Goal: Task Accomplishment & Management: Use online tool/utility

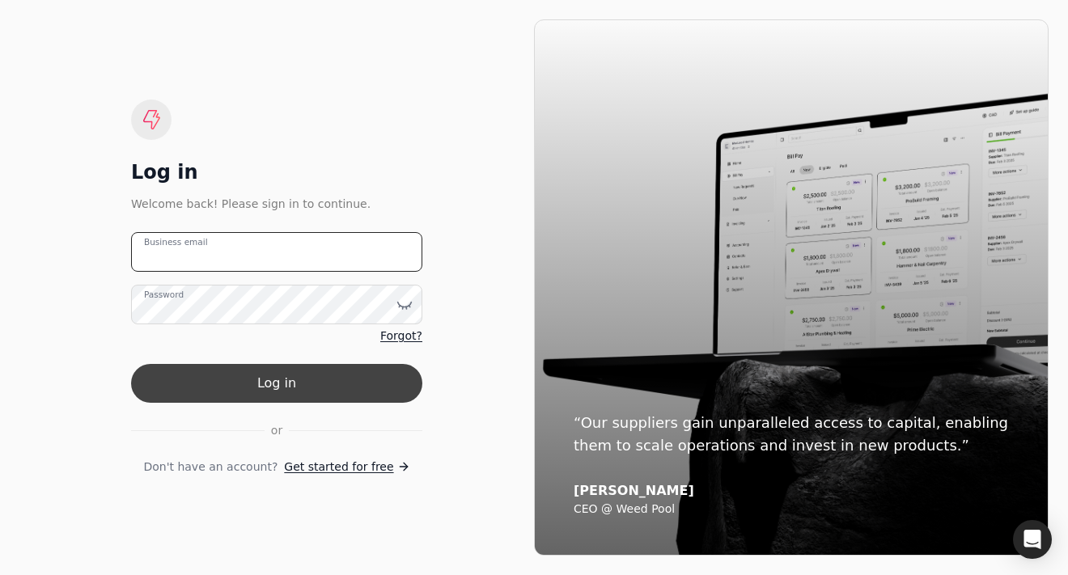
type email "[PERSON_NAME][EMAIL_ADDRESS][DOMAIN_NAME]"
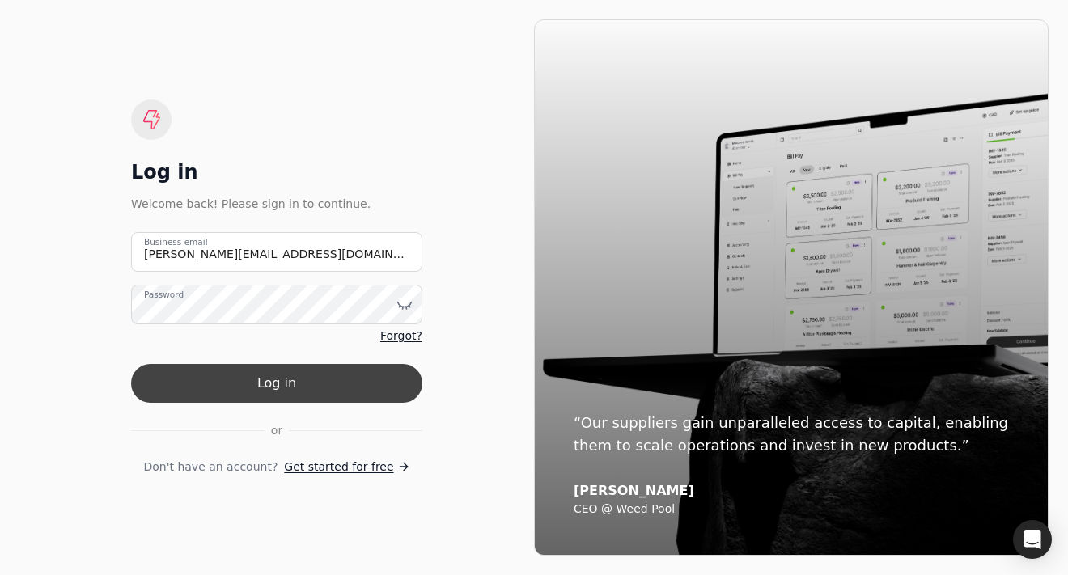
click at [322, 383] on button "Log in" at bounding box center [276, 383] width 291 height 39
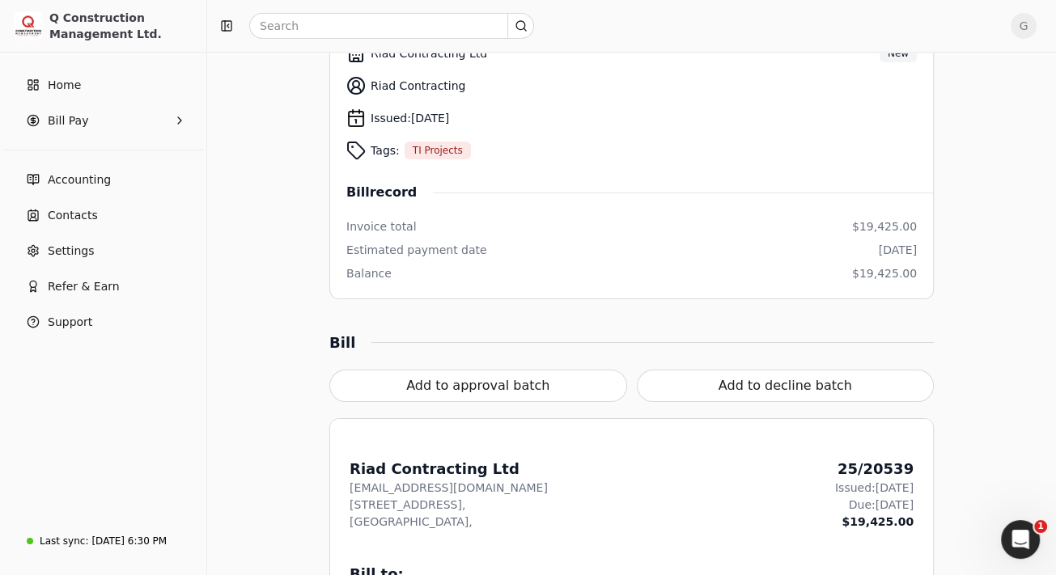
scroll to position [252, 0]
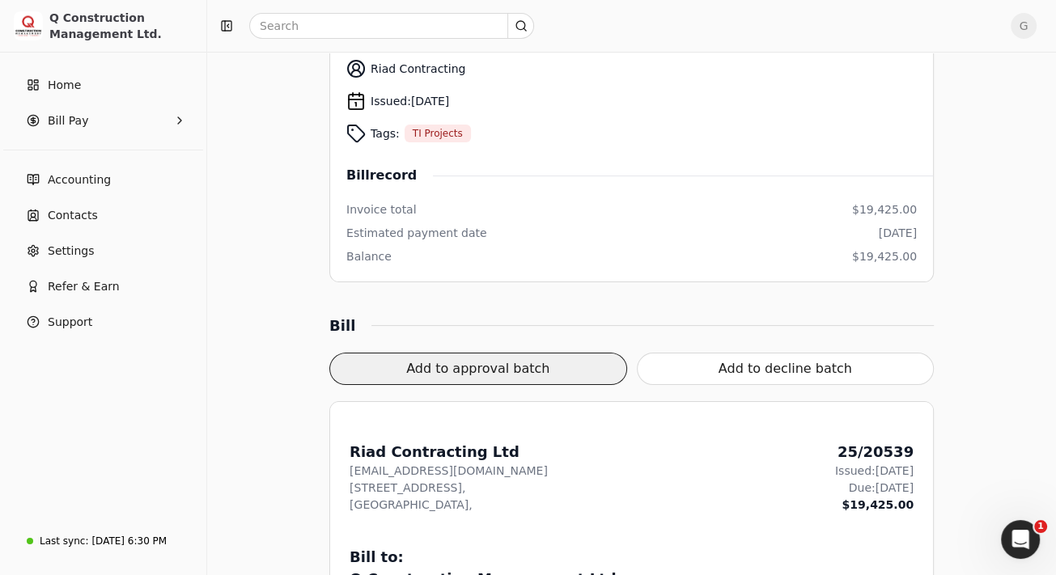
click at [507, 370] on button "Add to approval batch" at bounding box center [478, 369] width 298 height 32
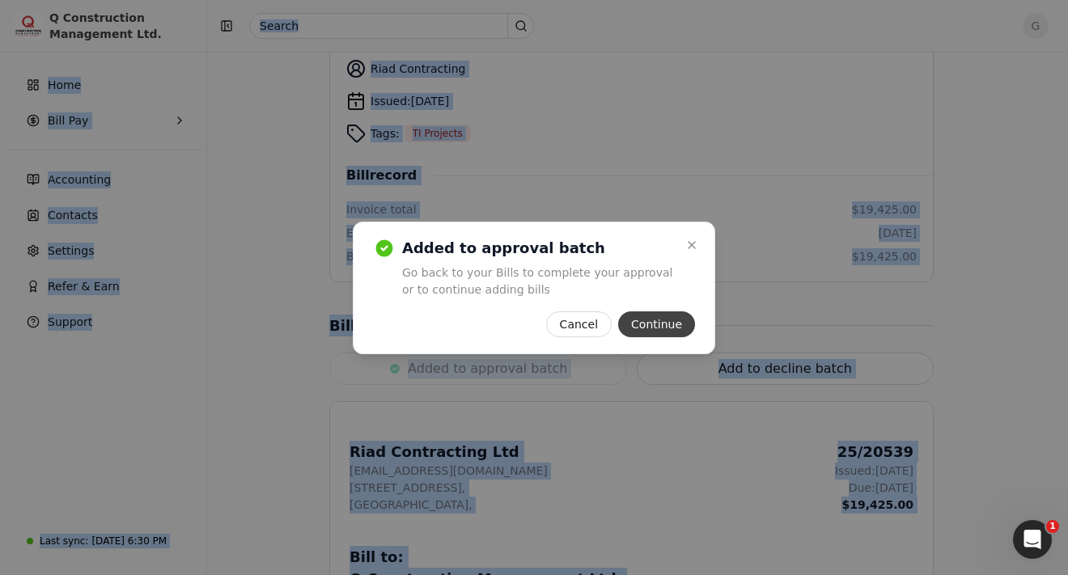
click at [676, 331] on button "Continue" at bounding box center [656, 325] width 77 height 26
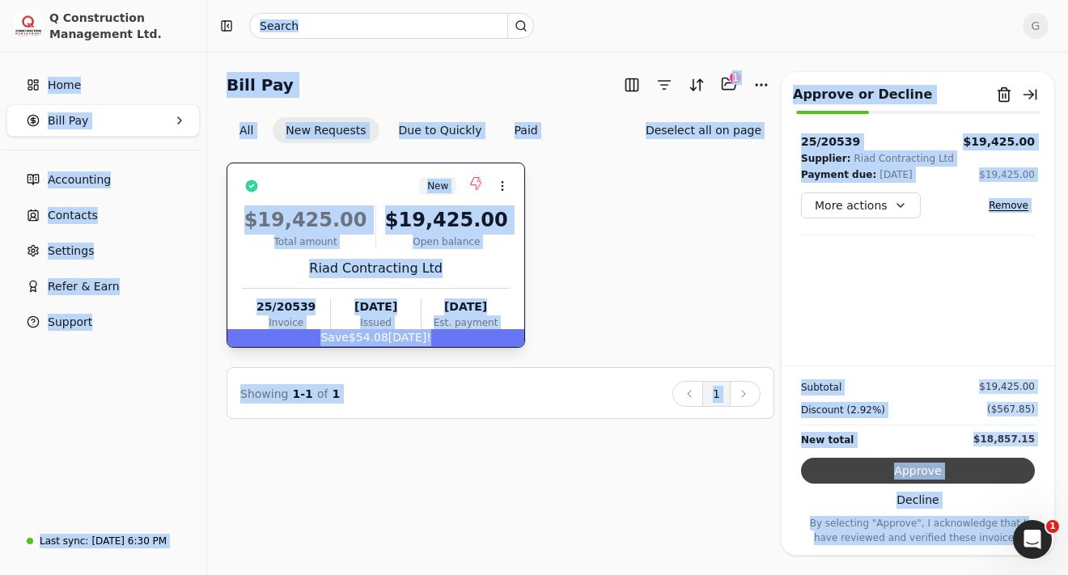
click at [926, 476] on button "Approve" at bounding box center [918, 471] width 234 height 26
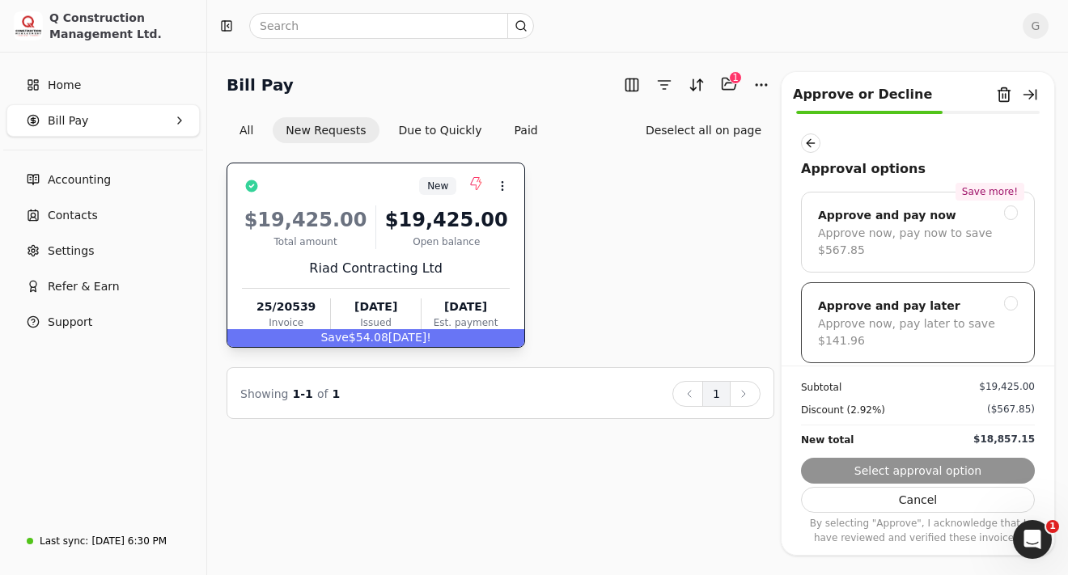
click at [1004, 296] on div at bounding box center [1011, 303] width 15 height 15
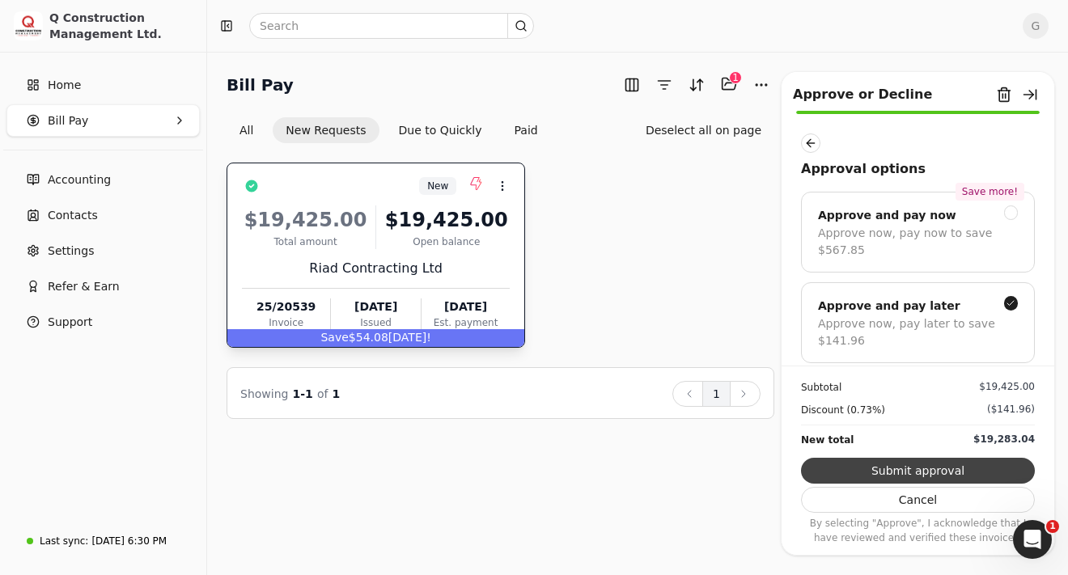
click at [960, 476] on button "Submit approval" at bounding box center [918, 471] width 234 height 26
